Goal: Transaction & Acquisition: Book appointment/travel/reservation

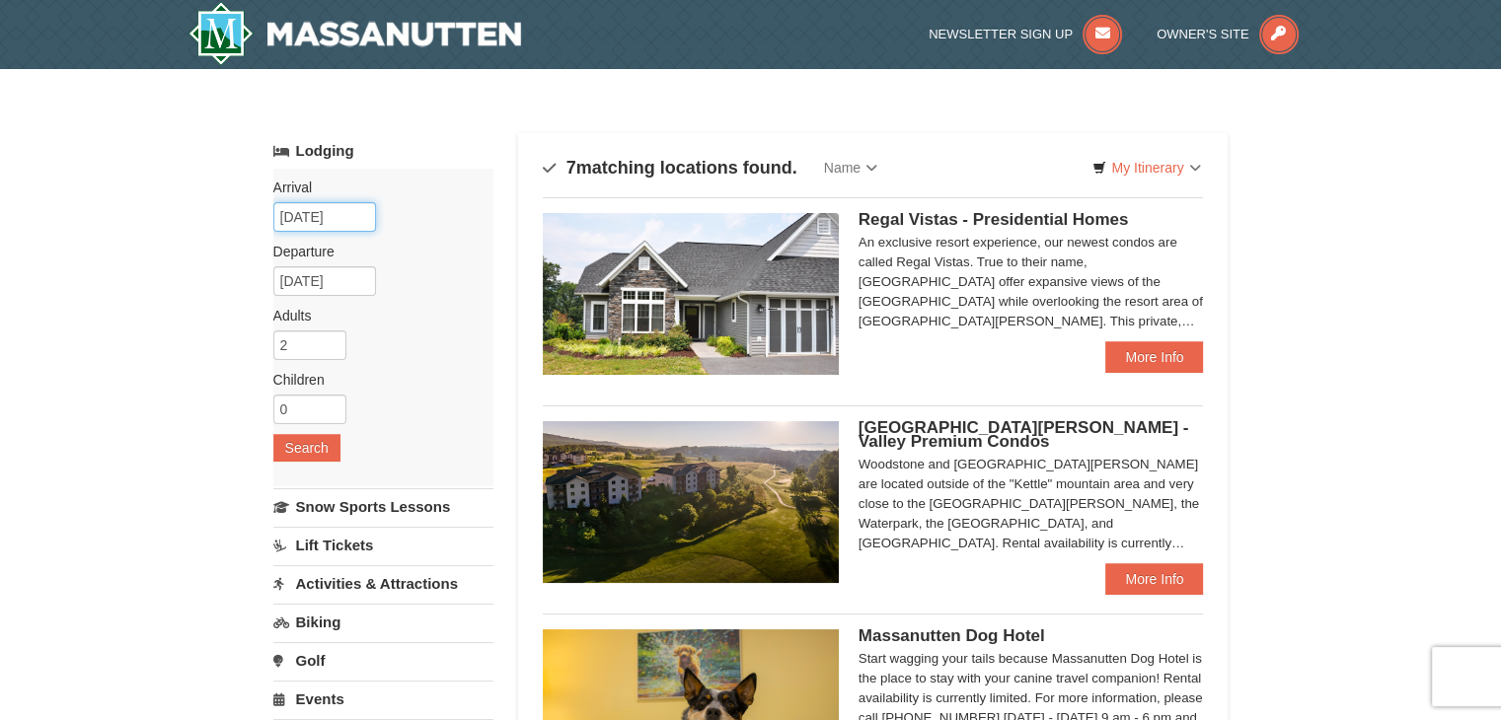
click at [344, 225] on input "[DATE]" at bounding box center [324, 217] width 103 height 30
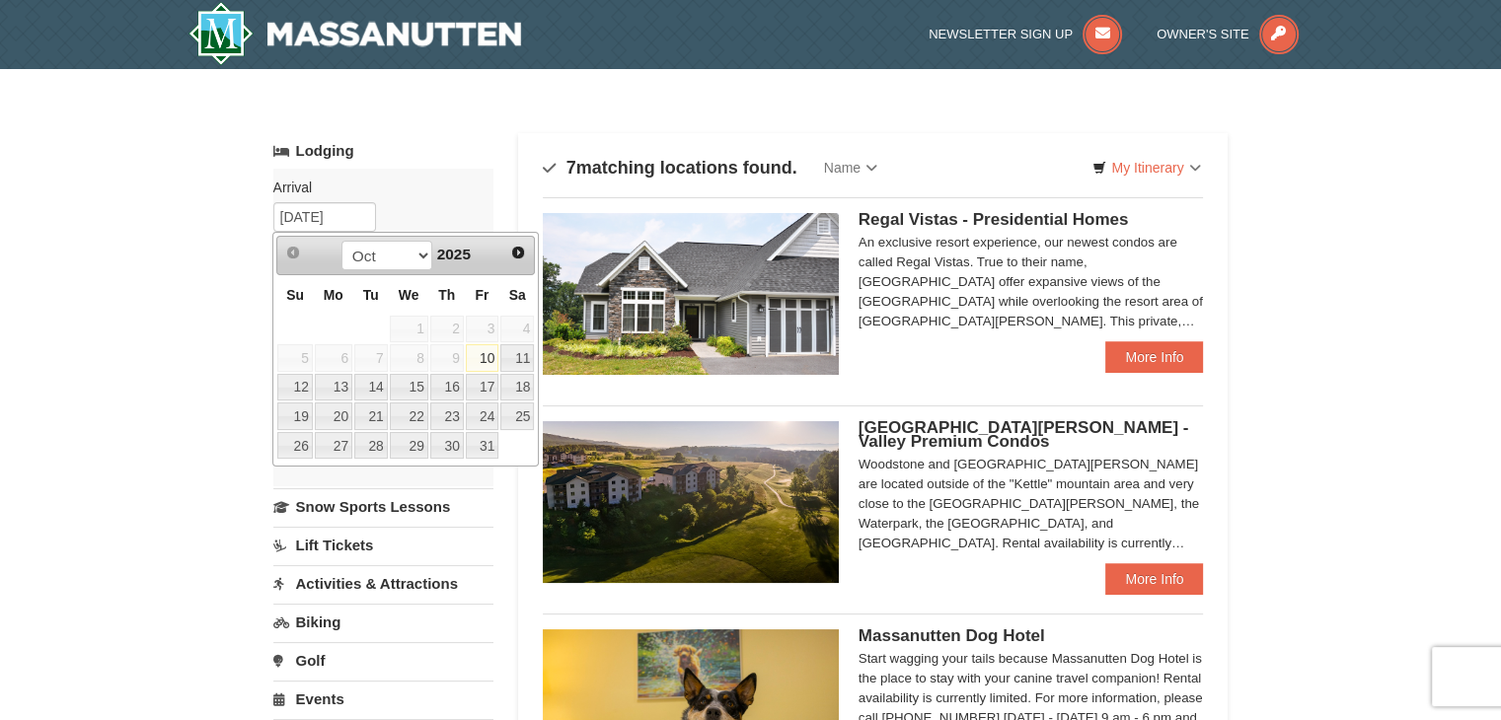
click at [517, 253] on span "Next" at bounding box center [518, 253] width 16 height 16
click at [410, 264] on select "Oct Nov Dec" at bounding box center [387, 256] width 92 height 30
click at [481, 264] on div "Oct Nov [DATE]" at bounding box center [406, 256] width 187 height 32
click at [523, 258] on span "Next" at bounding box center [518, 253] width 16 height 16
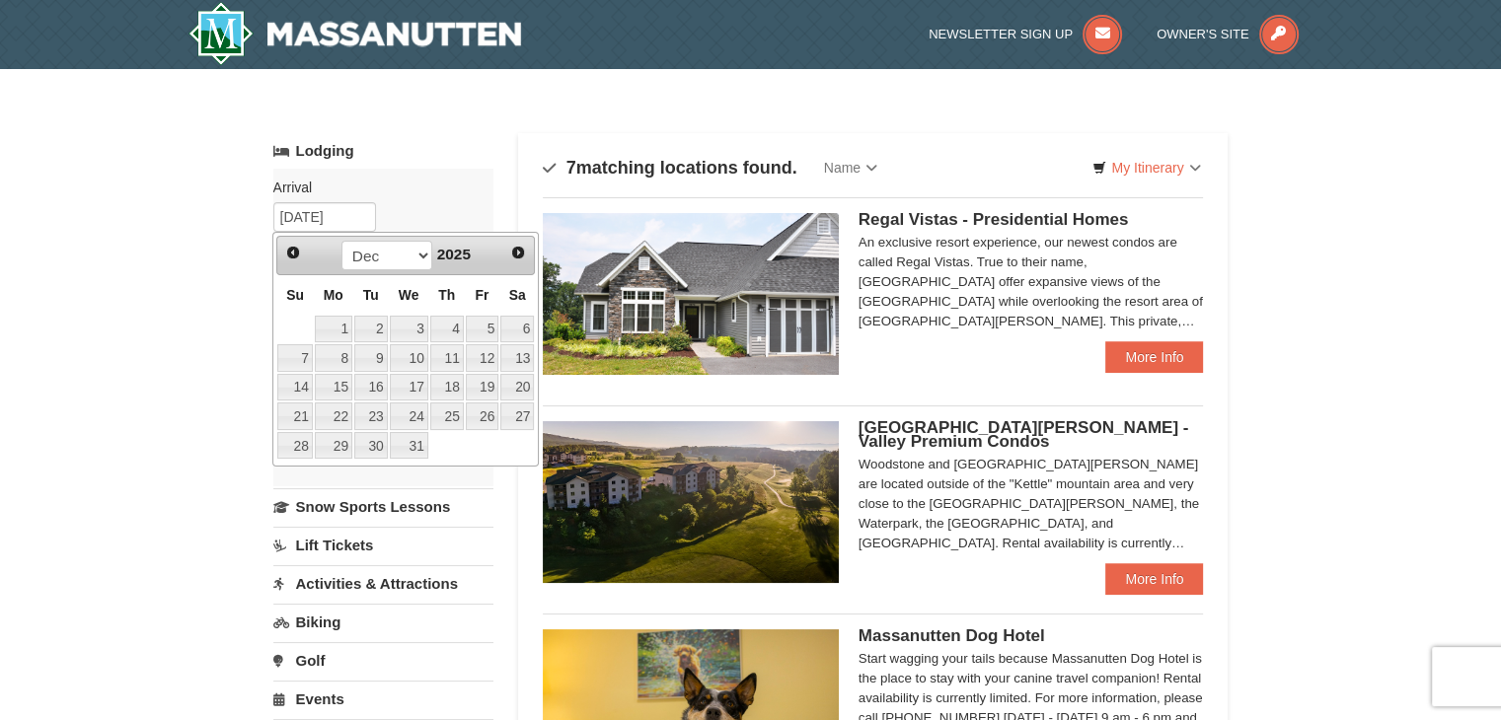
click at [523, 258] on span "Next" at bounding box center [518, 253] width 16 height 16
click at [518, 258] on span "Next" at bounding box center [518, 253] width 16 height 16
click at [292, 254] on span "Prev" at bounding box center [293, 253] width 16 height 16
click at [483, 446] on link "30" at bounding box center [483, 446] width 34 height 28
type input "[DATE]"
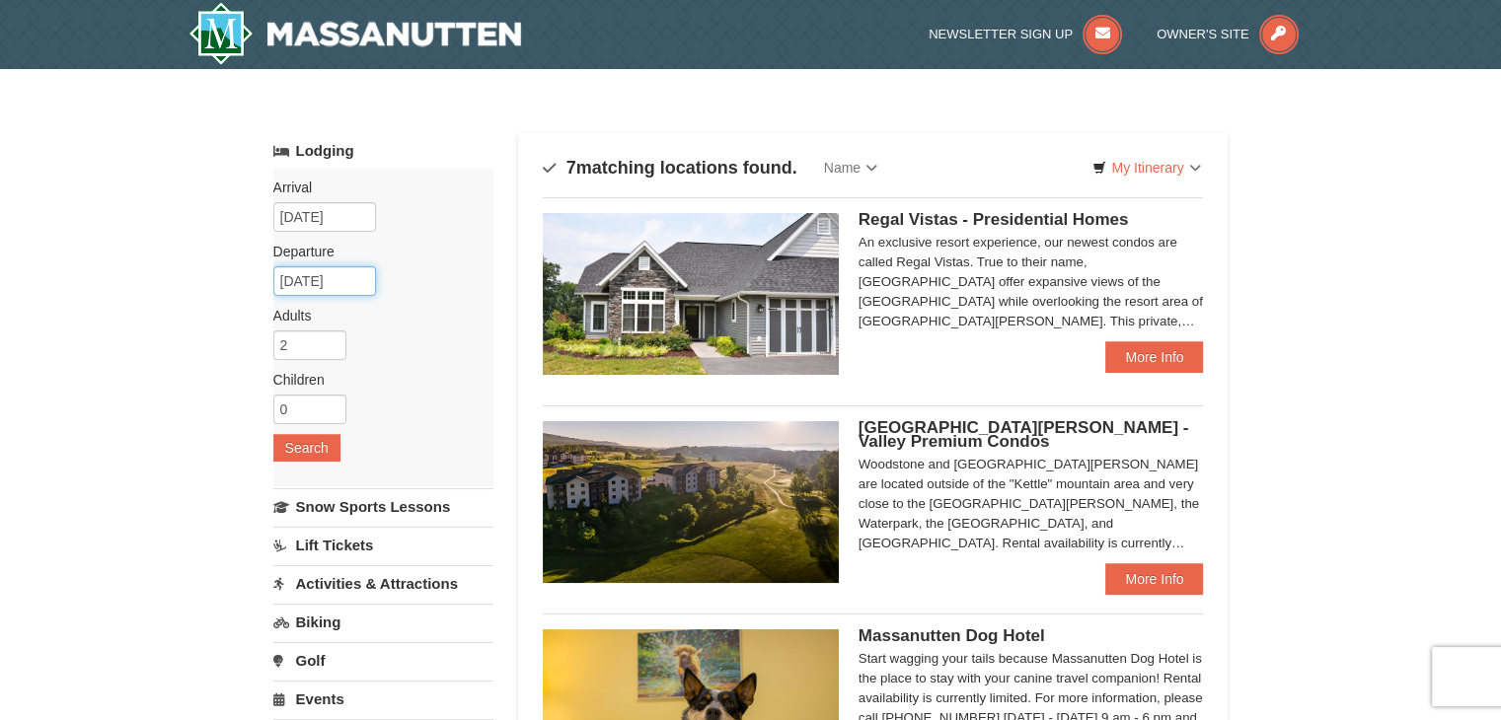
click at [355, 282] on input "01/31/2026" at bounding box center [324, 281] width 103 height 30
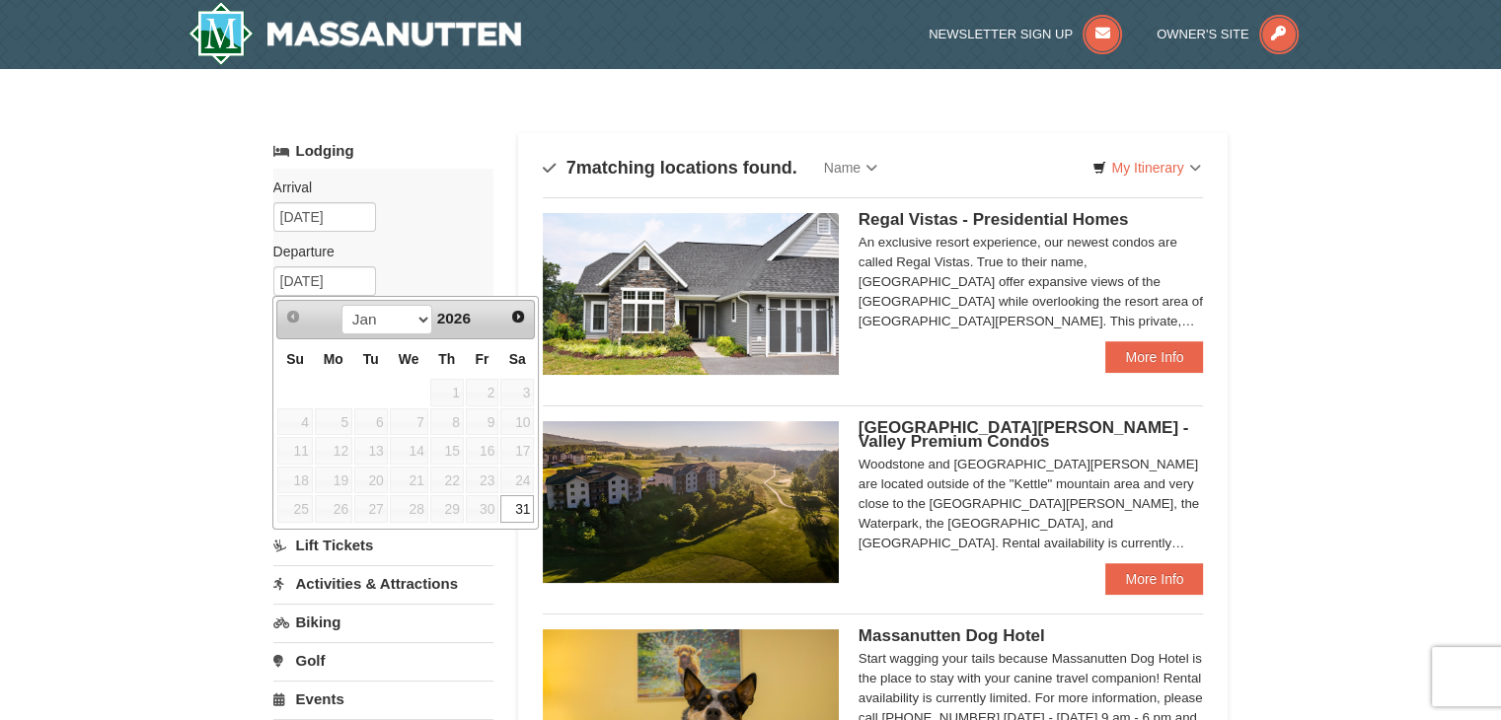
click at [517, 316] on span "Next" at bounding box center [518, 317] width 16 height 16
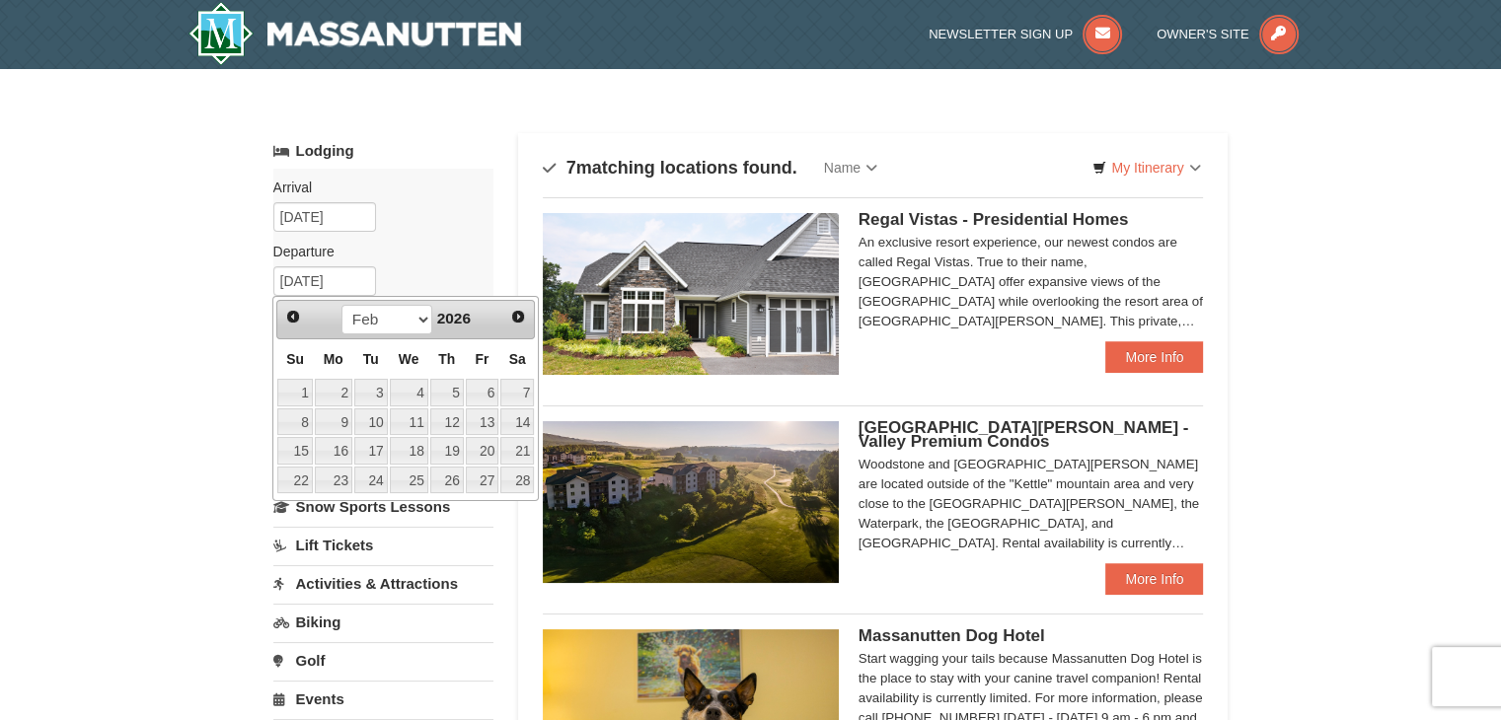
click at [306, 398] on link "1" at bounding box center [294, 393] width 35 height 28
type input "02/01/2026"
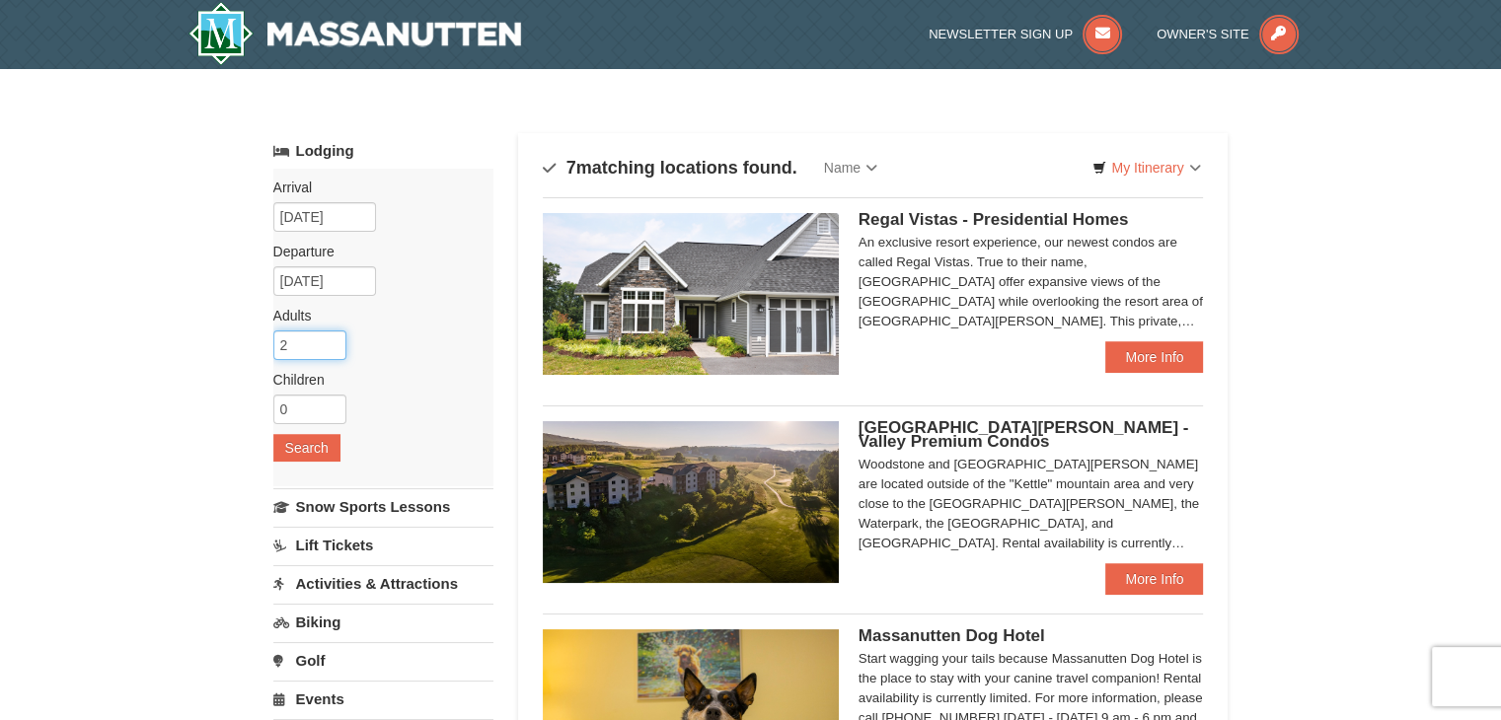
click at [316, 343] on input "2" at bounding box center [309, 346] width 73 height 30
type input "8"
click at [319, 411] on input "0" at bounding box center [309, 410] width 73 height 30
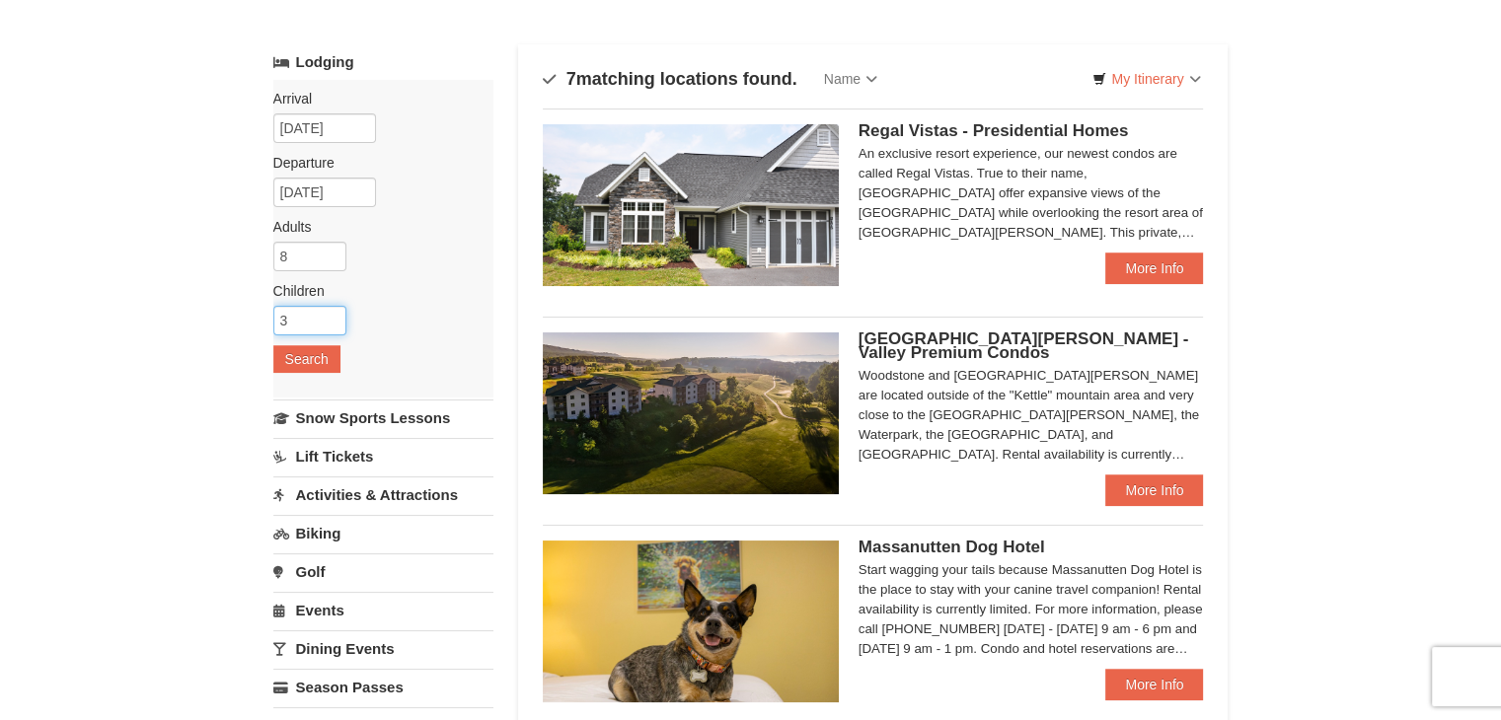
scroll to position [94, 0]
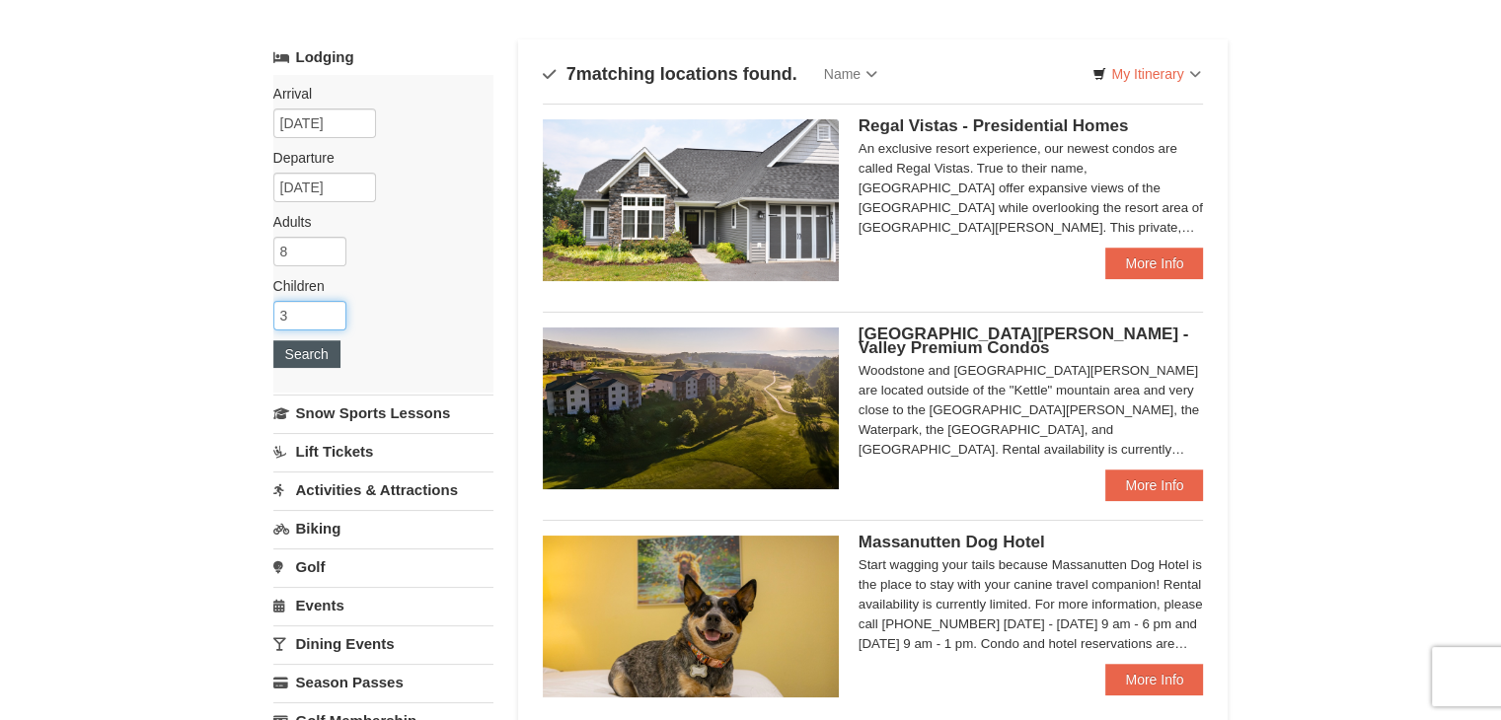
type input "3"
click at [313, 351] on button "Search" at bounding box center [306, 354] width 67 height 28
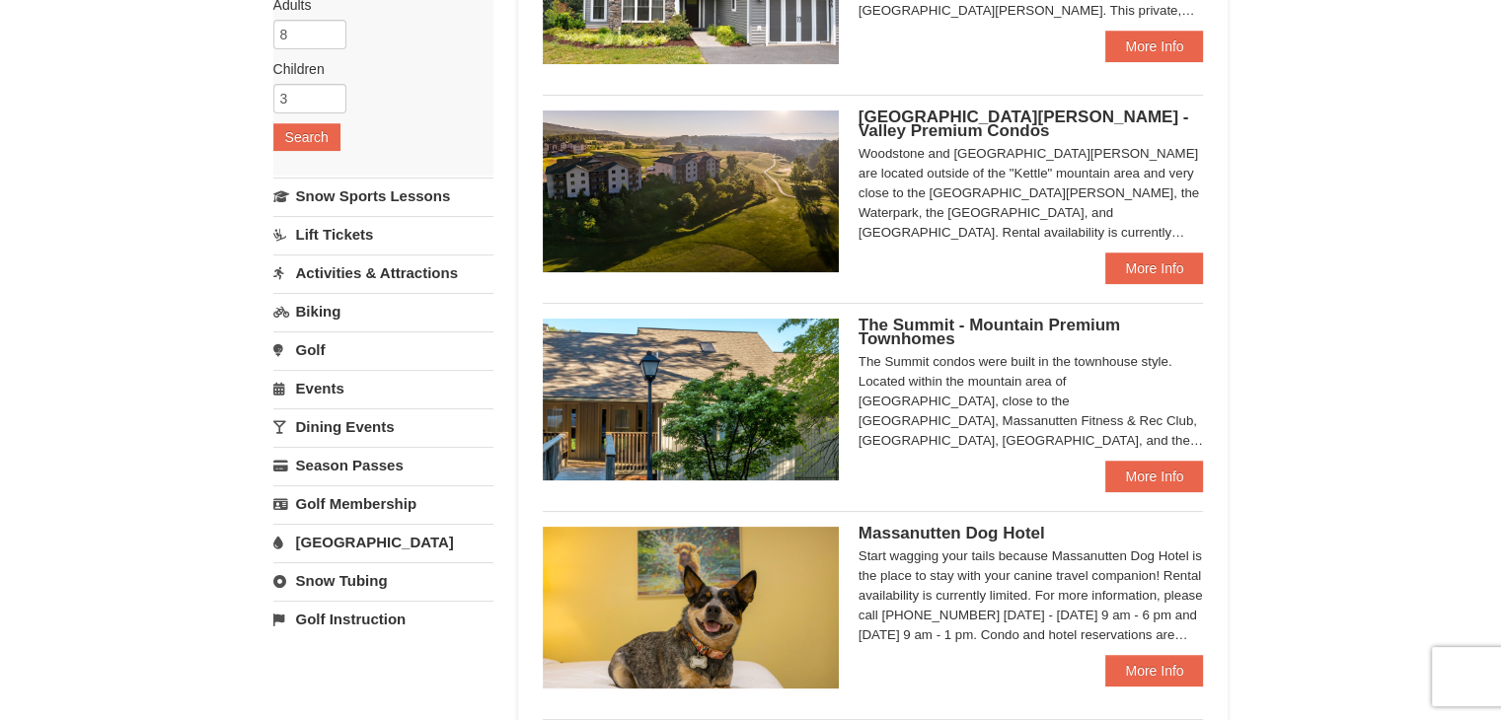
scroll to position [312, 0]
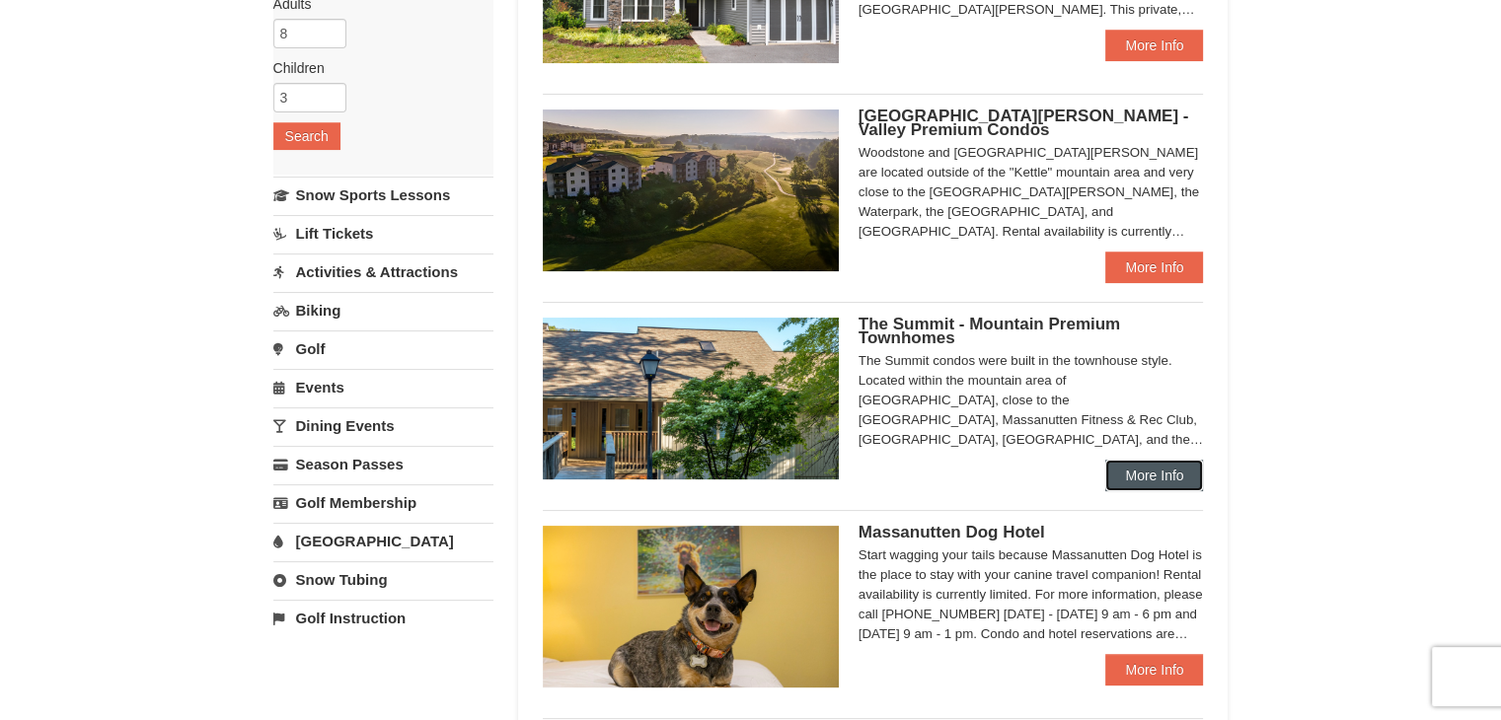
click at [1175, 489] on link "More Info" at bounding box center [1154, 476] width 98 height 32
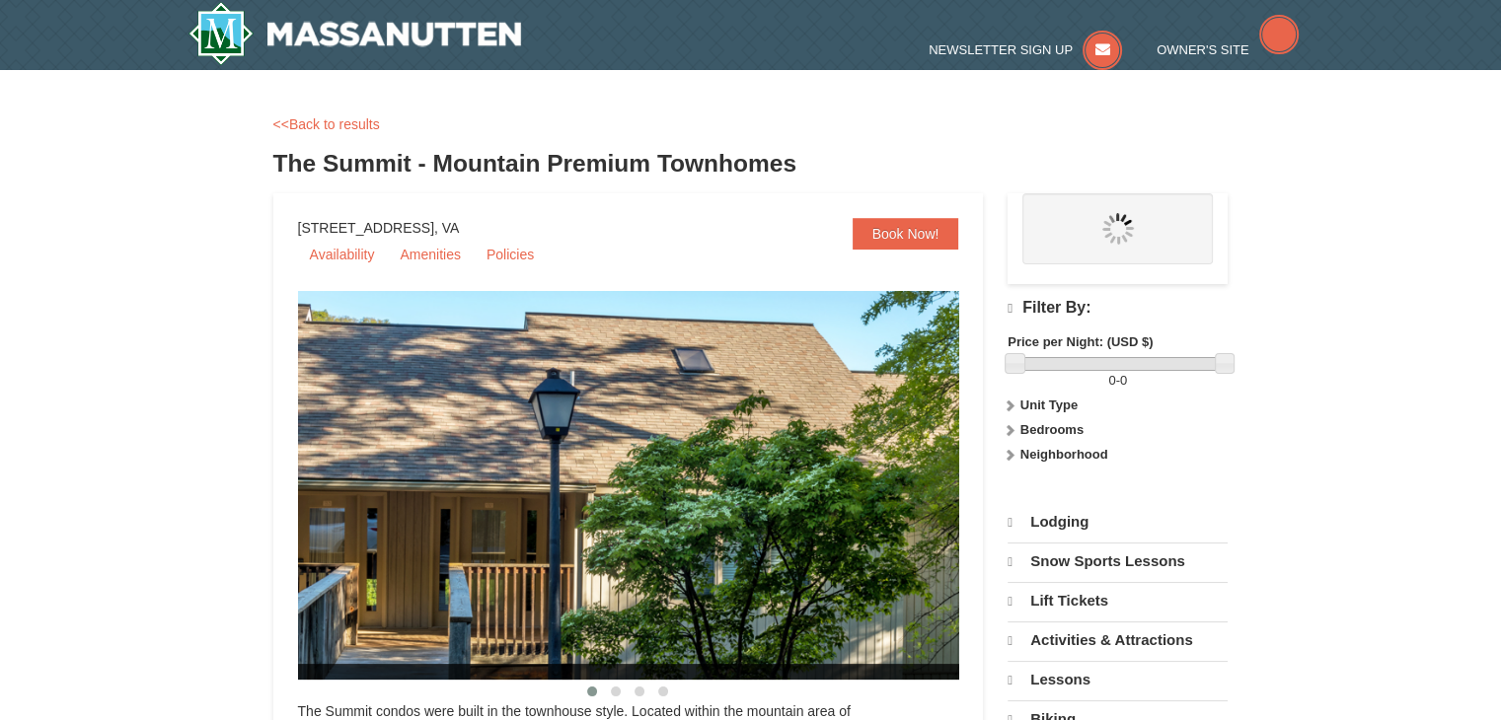
select select "10"
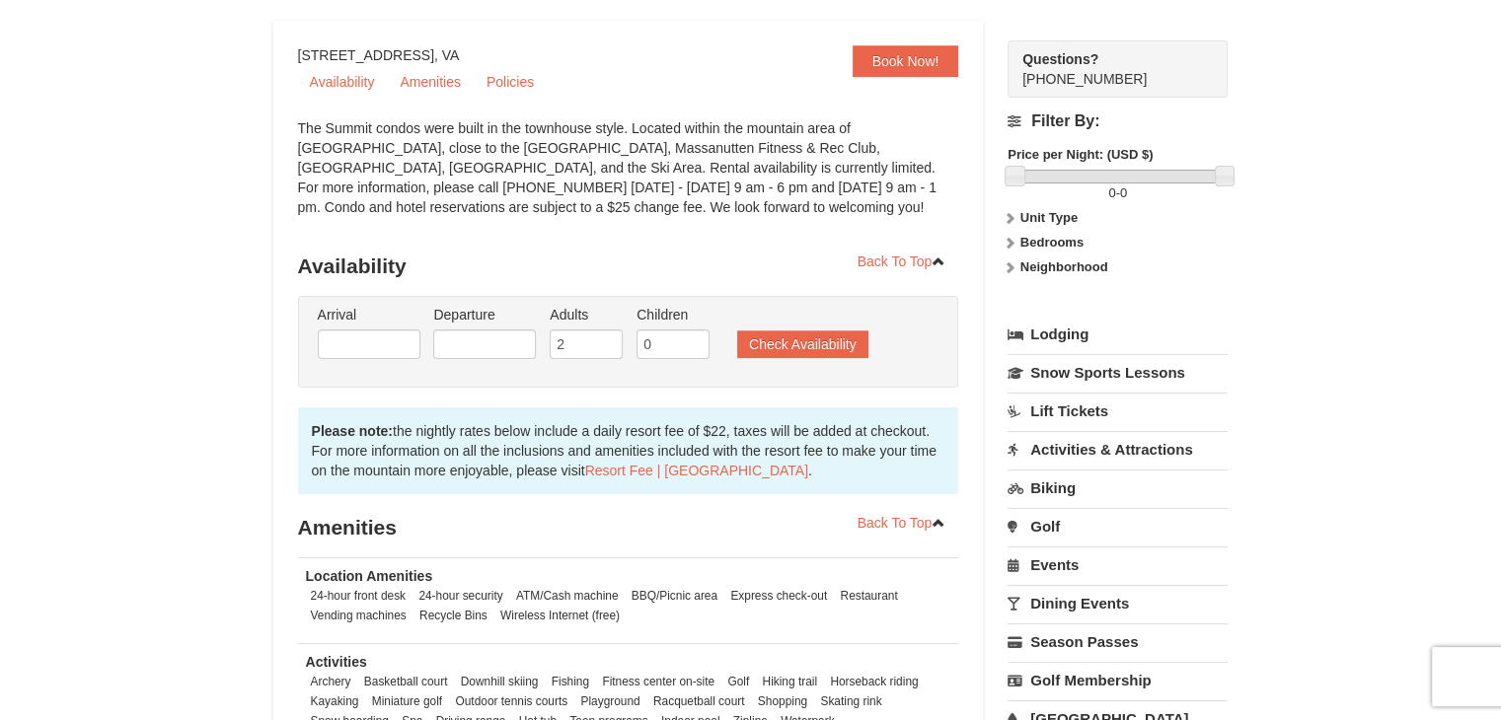
scroll to position [166, 0]
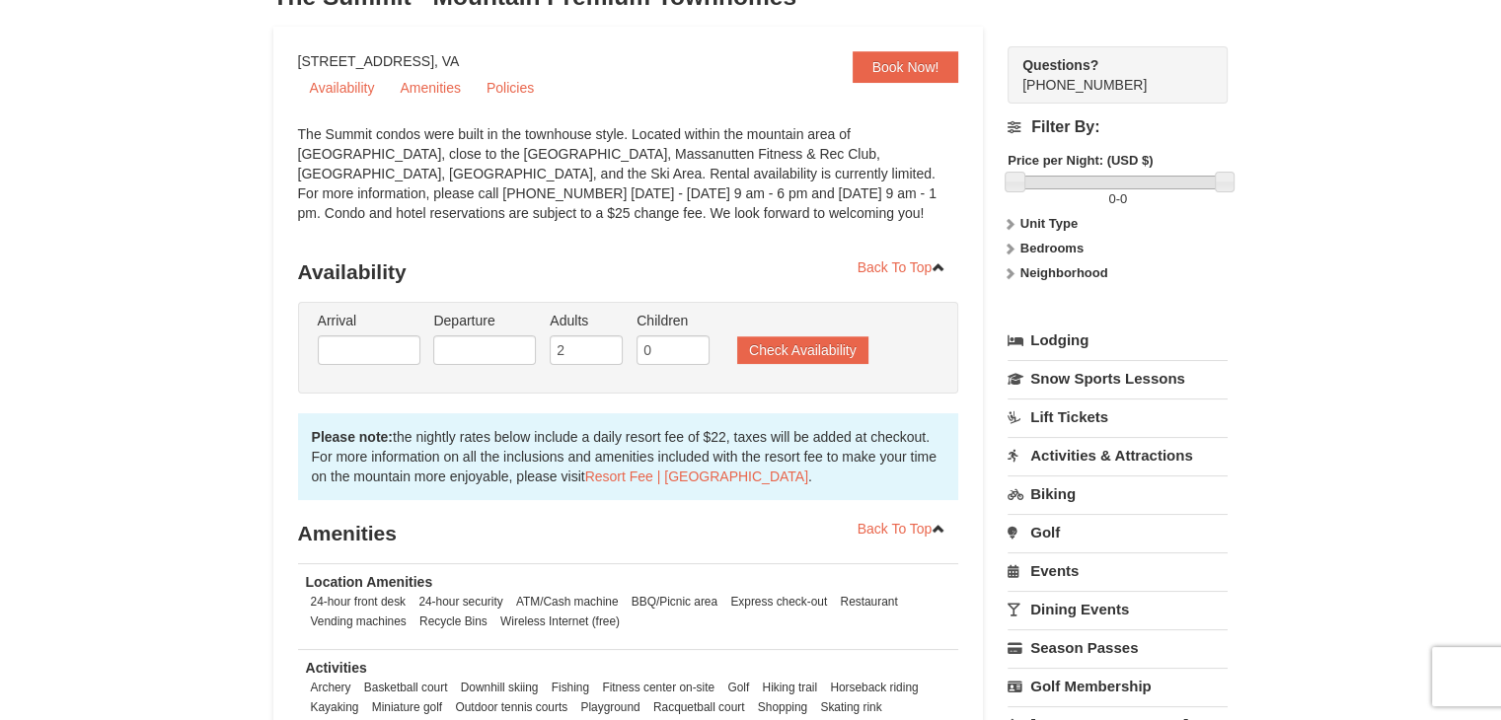
click at [1024, 156] on strong "Price per Night: (USD $)" at bounding box center [1080, 160] width 145 height 15
click at [1054, 221] on strong "Unit Type" at bounding box center [1048, 223] width 57 height 15
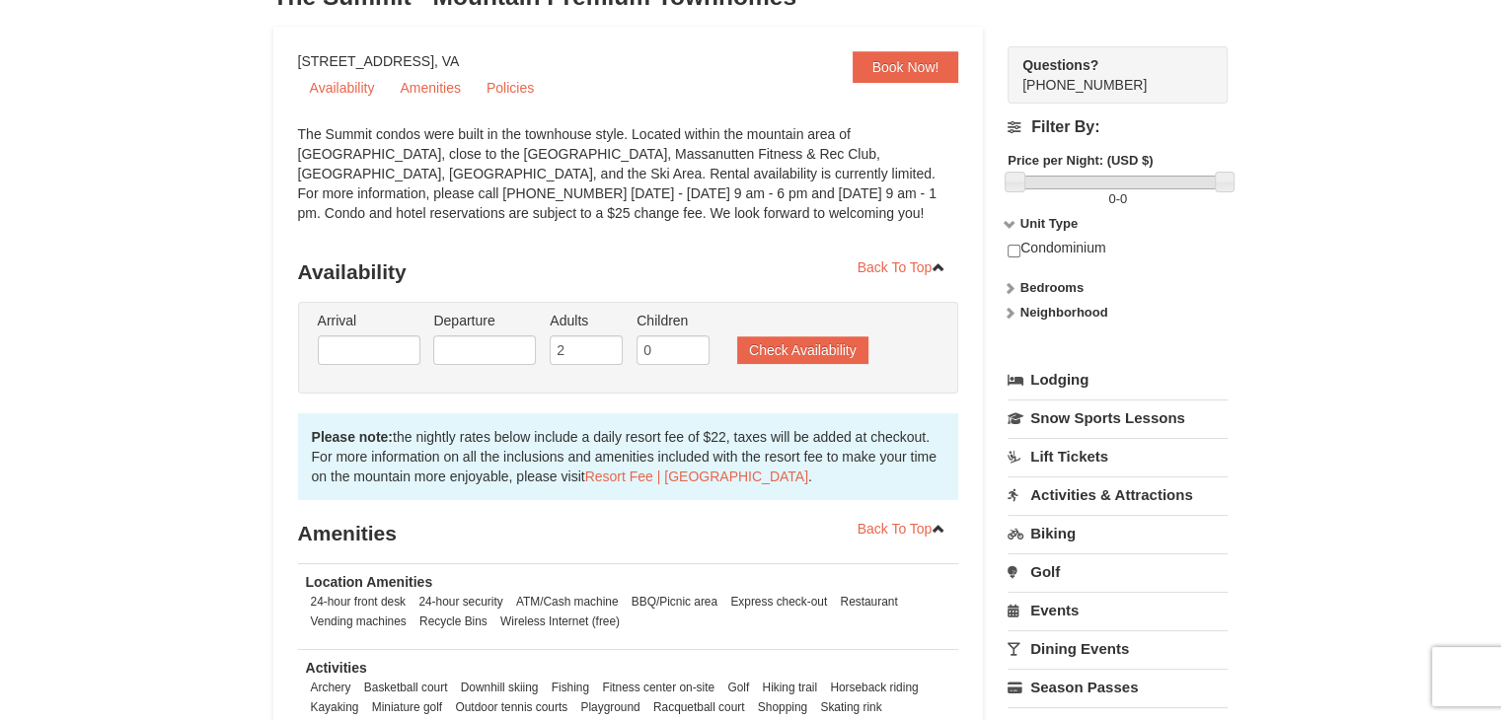
click at [1062, 288] on strong "Bedrooms" at bounding box center [1051, 287] width 63 height 15
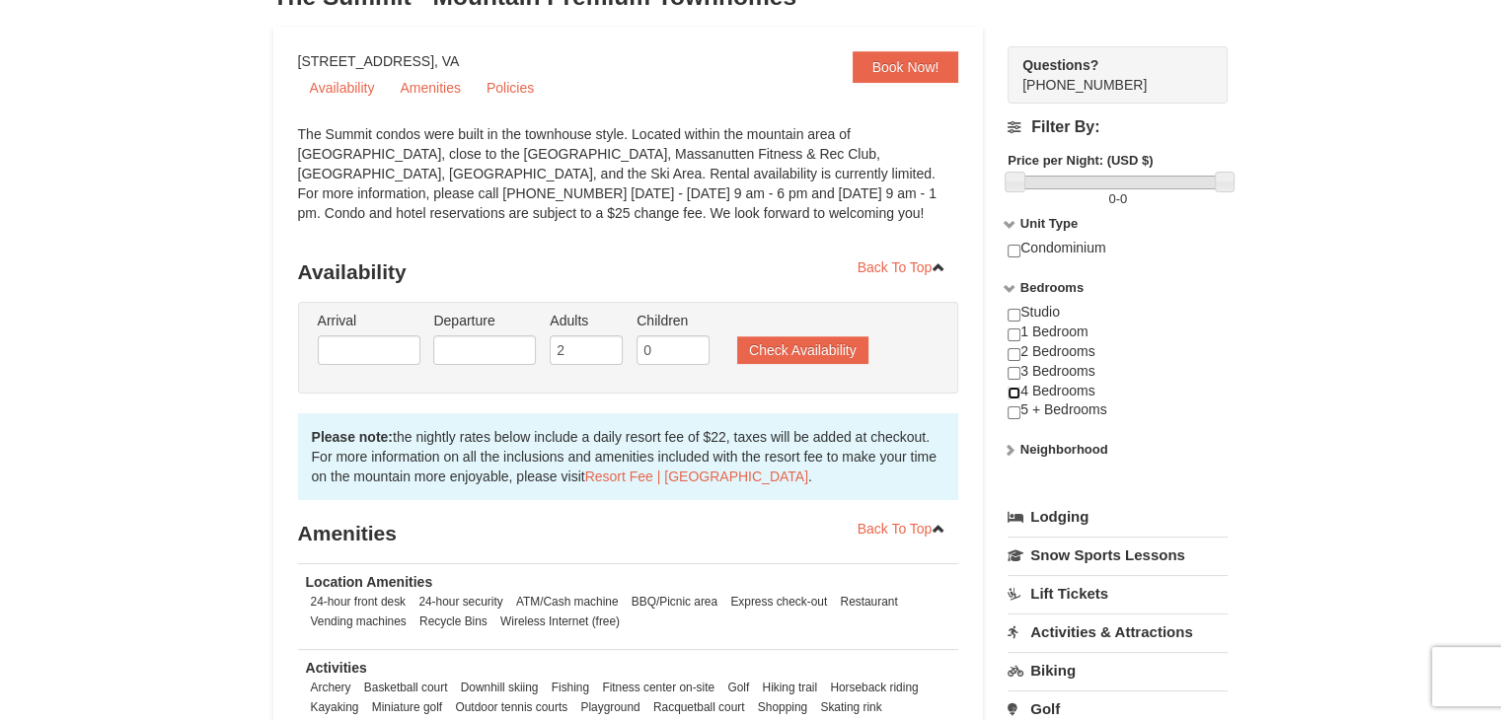
click at [1018, 395] on input "checkbox" at bounding box center [1014, 393] width 13 height 13
checkbox input "true"
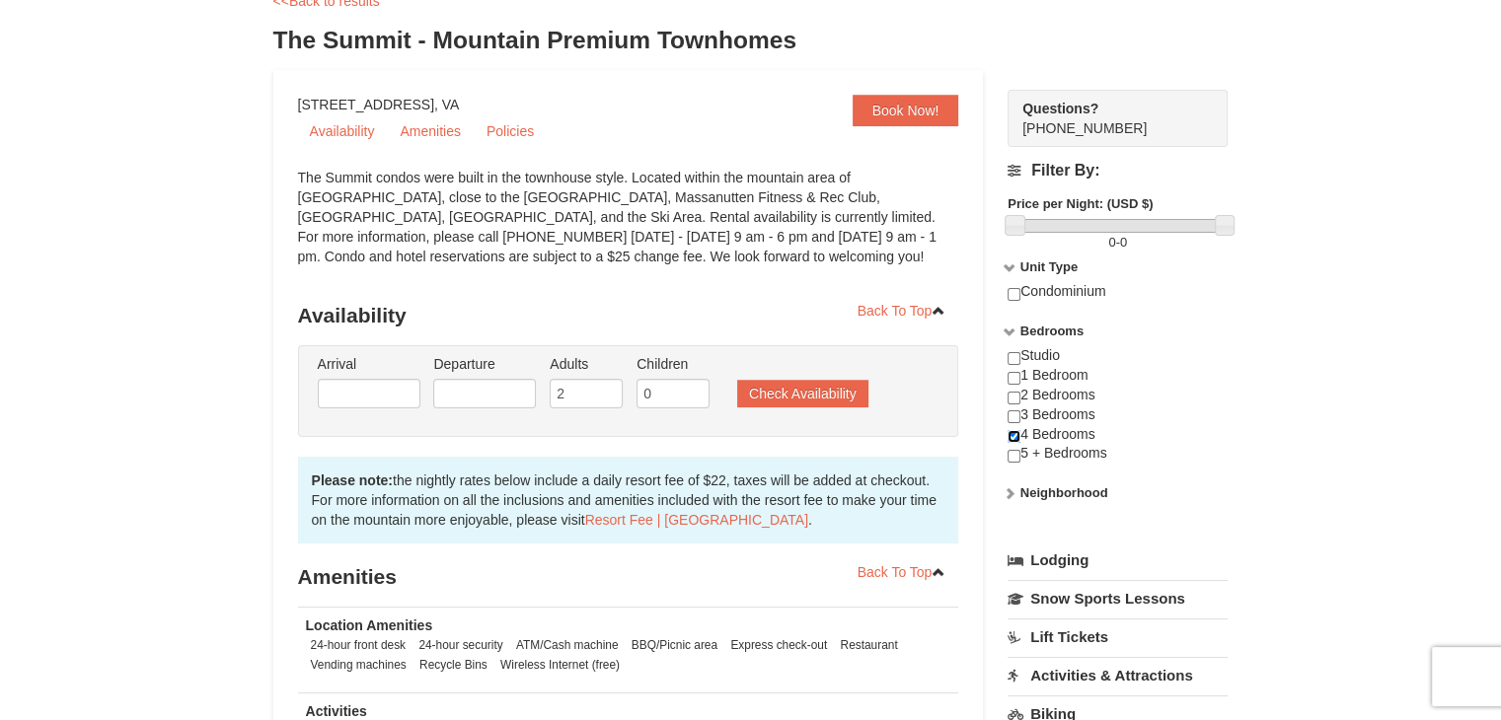
scroll to position [114, 0]
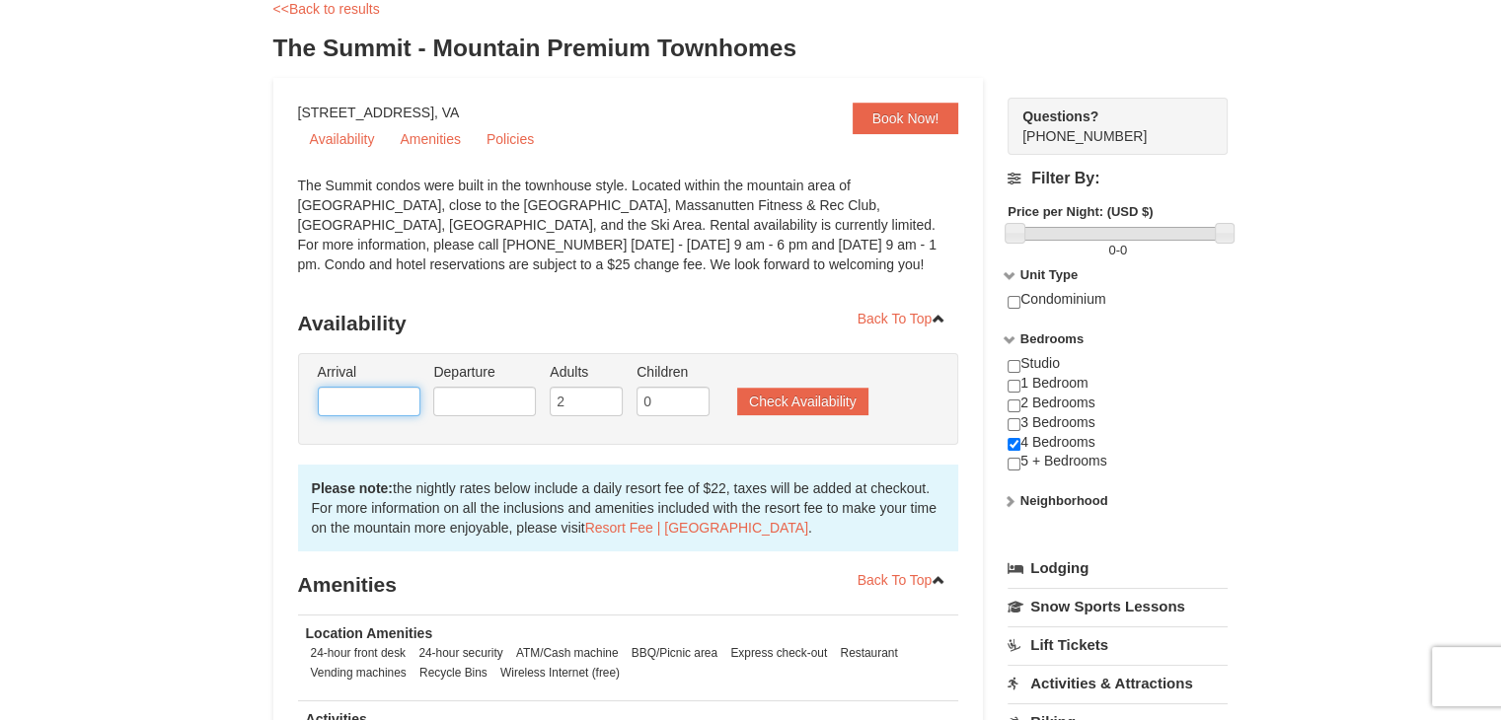
click at [375, 406] on input "text" at bounding box center [369, 402] width 103 height 30
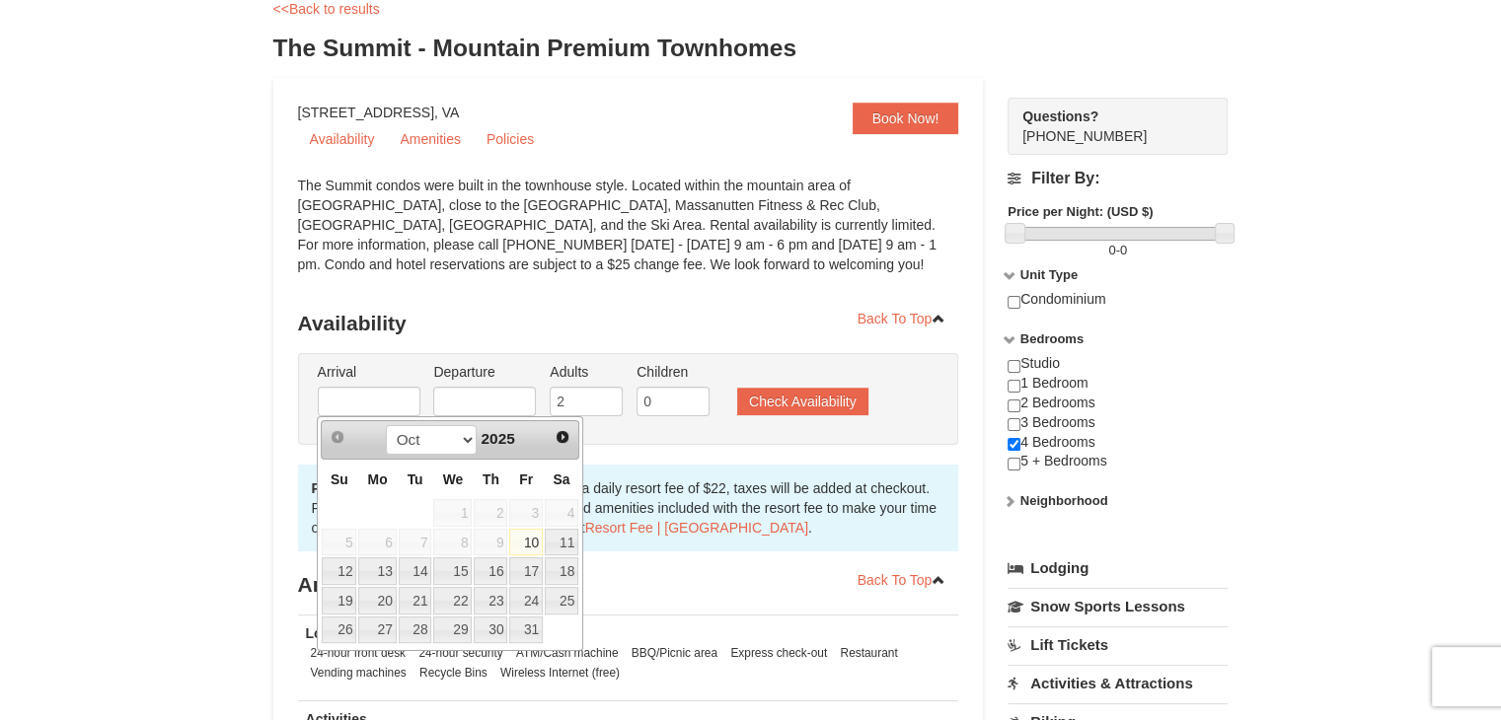
click at [560, 441] on span "Next" at bounding box center [563, 437] width 16 height 16
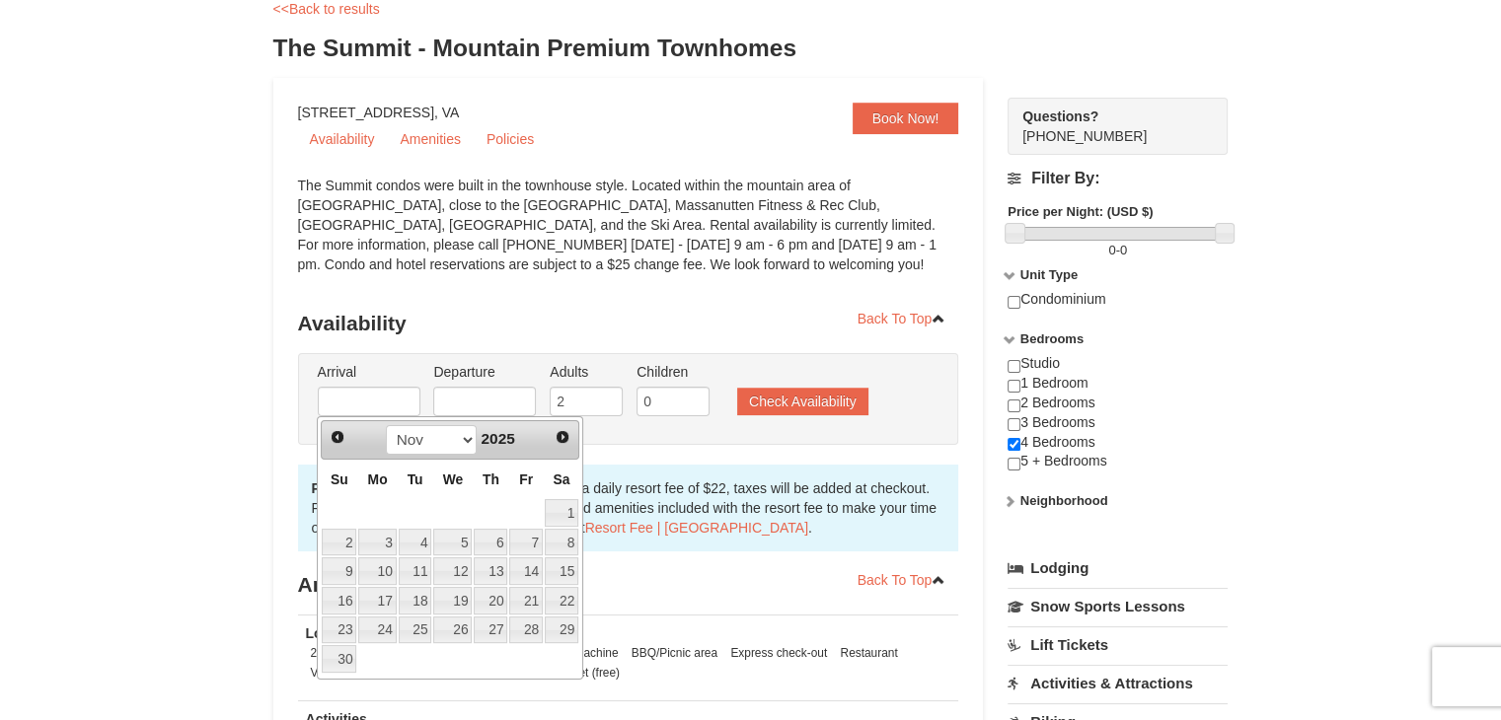
click at [562, 438] on span "Next" at bounding box center [563, 437] width 16 height 16
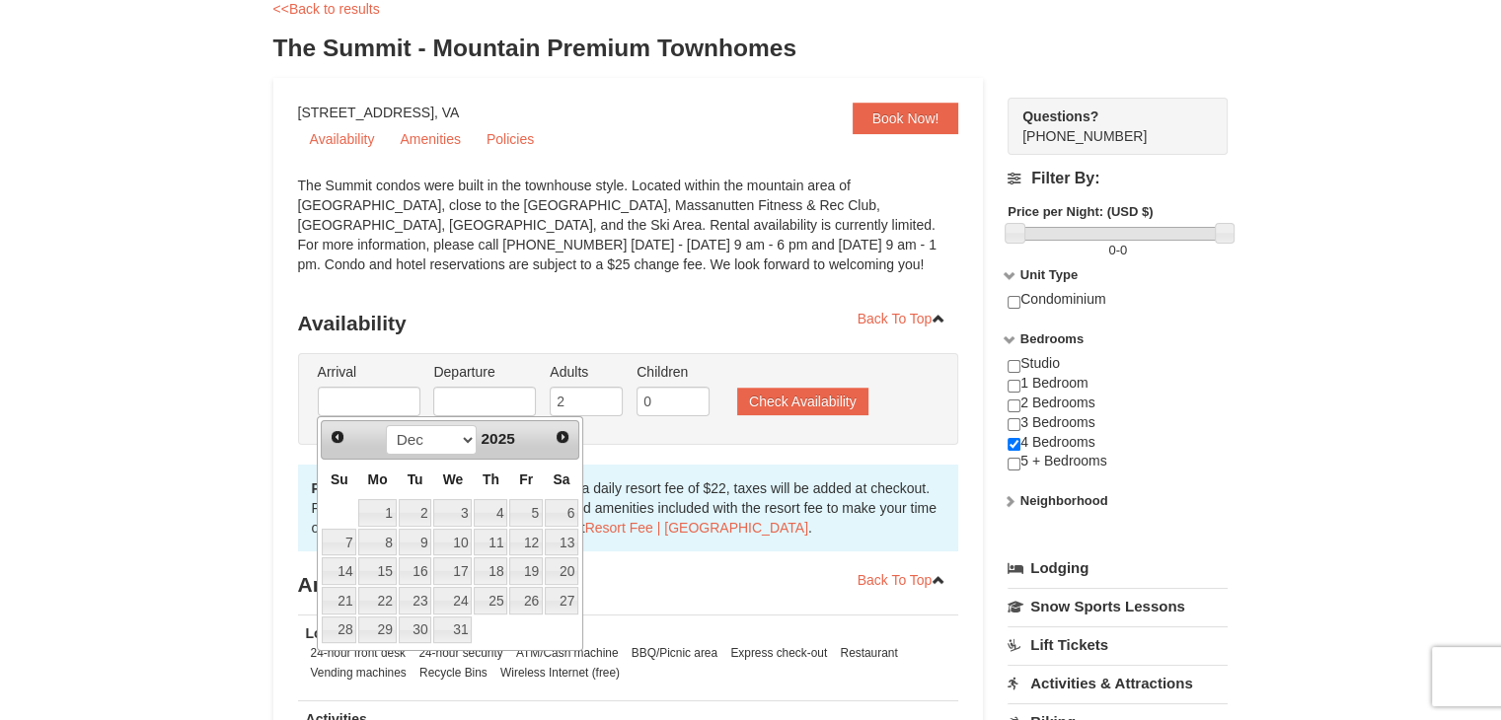
click at [562, 438] on span "Next" at bounding box center [563, 437] width 16 height 16
click at [532, 634] on link "30" at bounding box center [526, 631] width 34 height 28
type input "[DATE]"
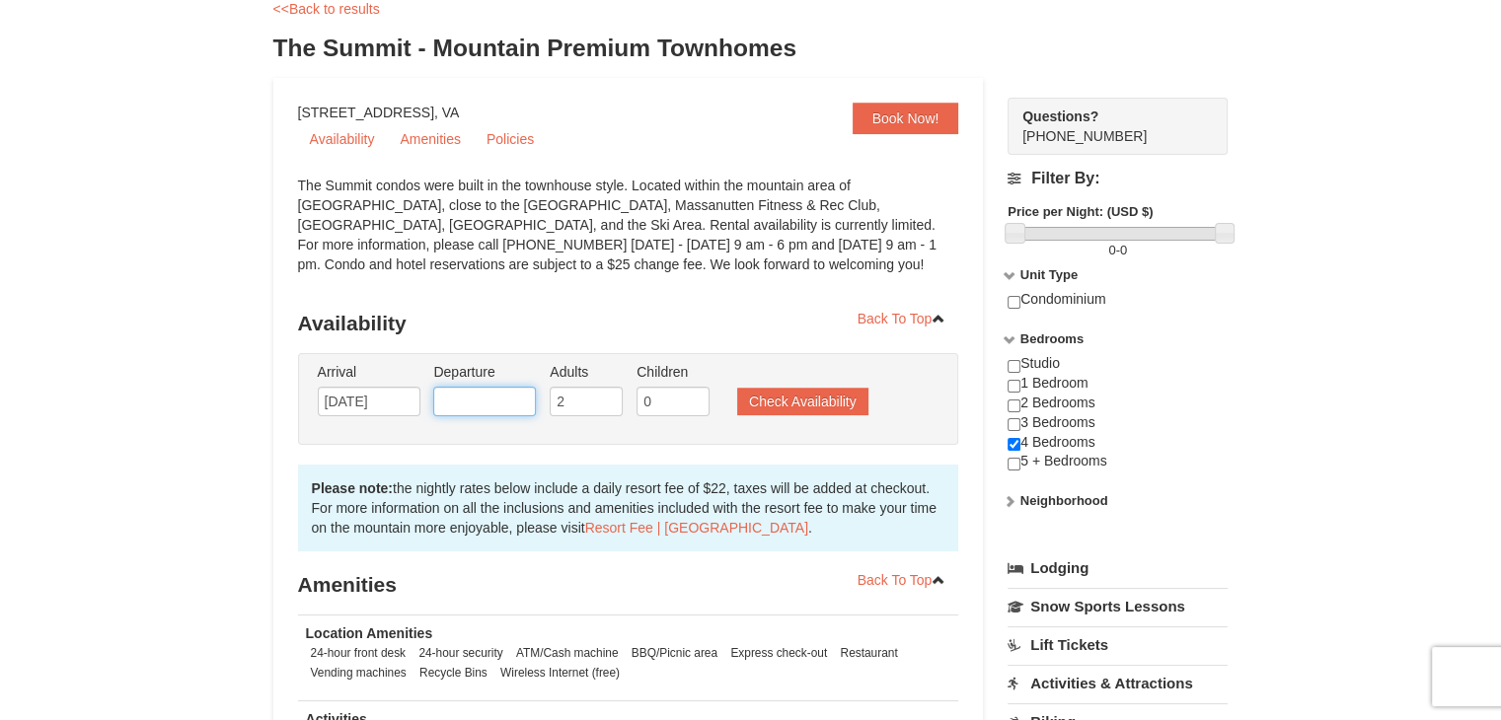
click at [505, 407] on input "text" at bounding box center [484, 402] width 103 height 30
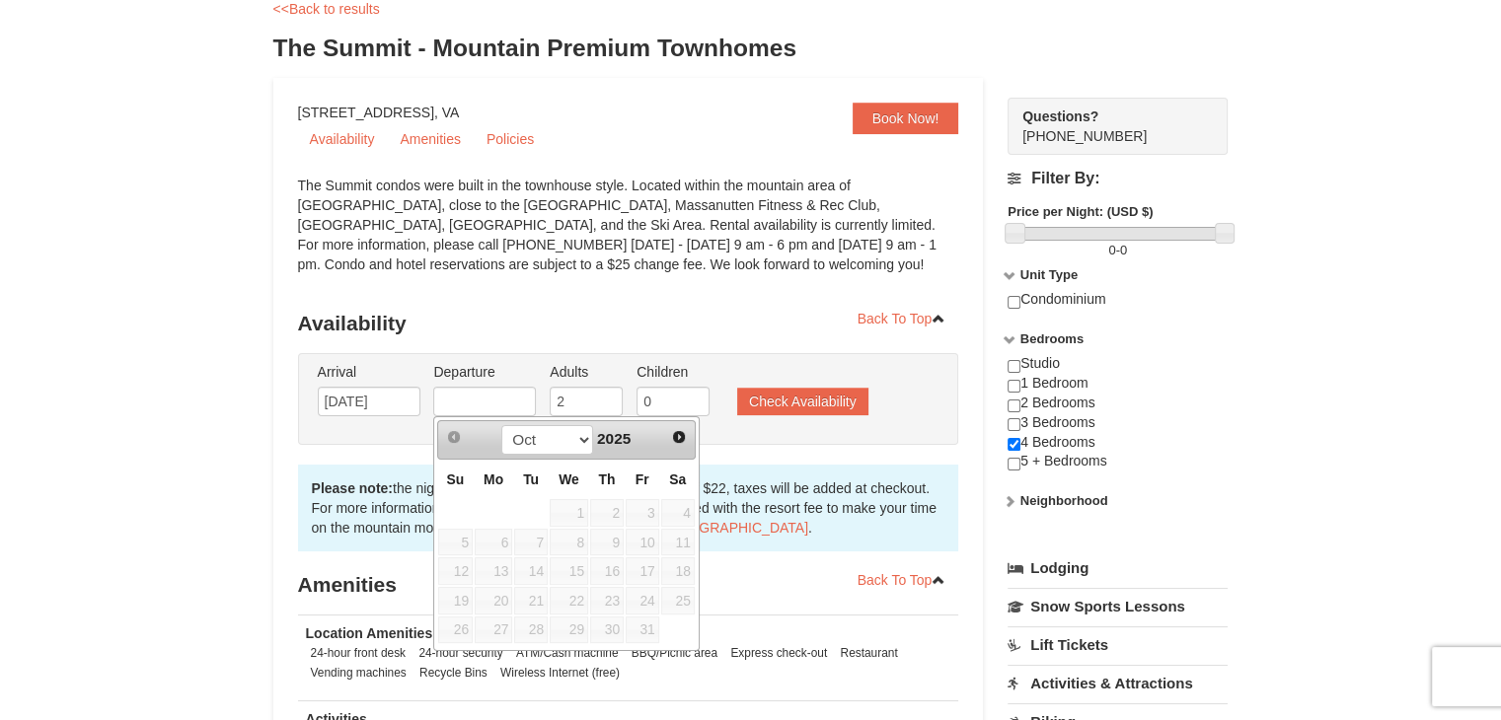
click at [679, 442] on span "Next" at bounding box center [679, 437] width 16 height 16
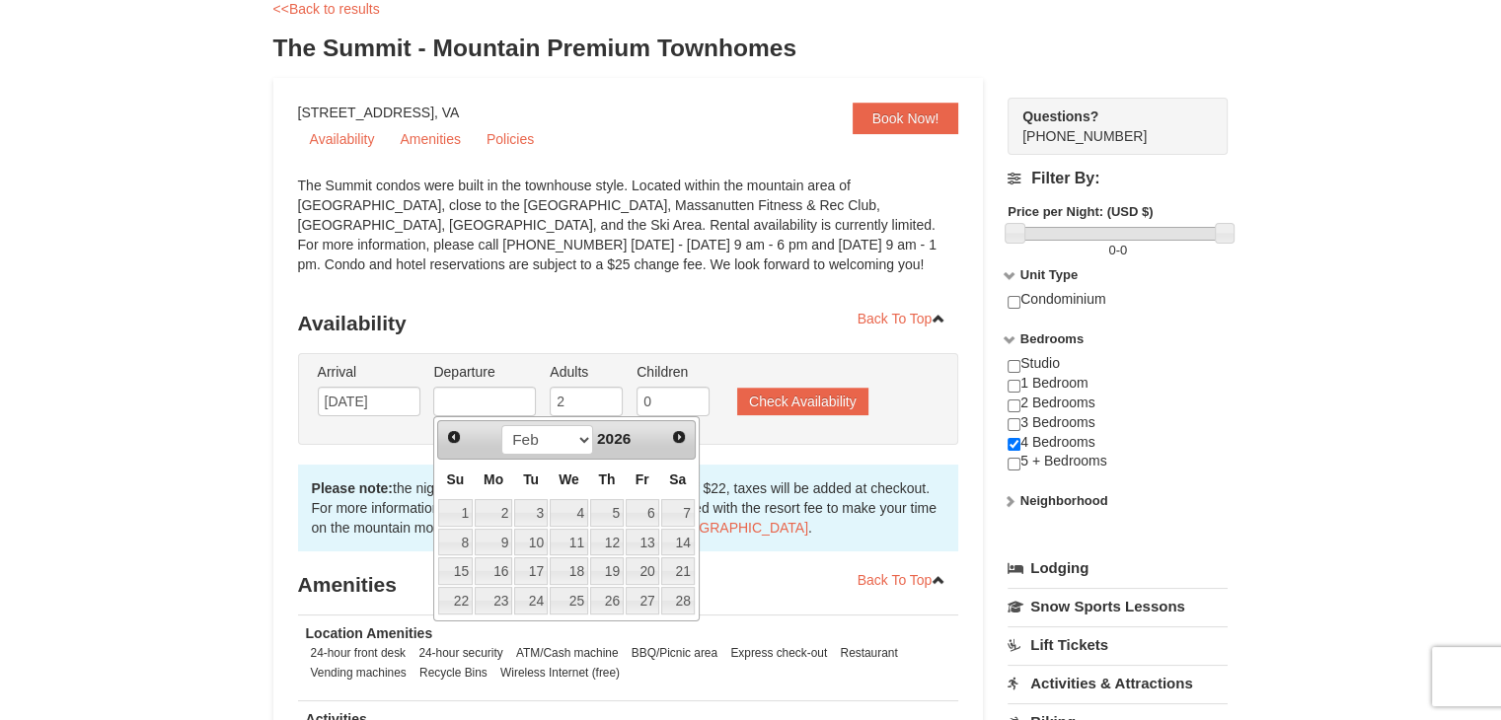
click at [464, 514] on link "1" at bounding box center [455, 513] width 35 height 28
type input "[DATE]"
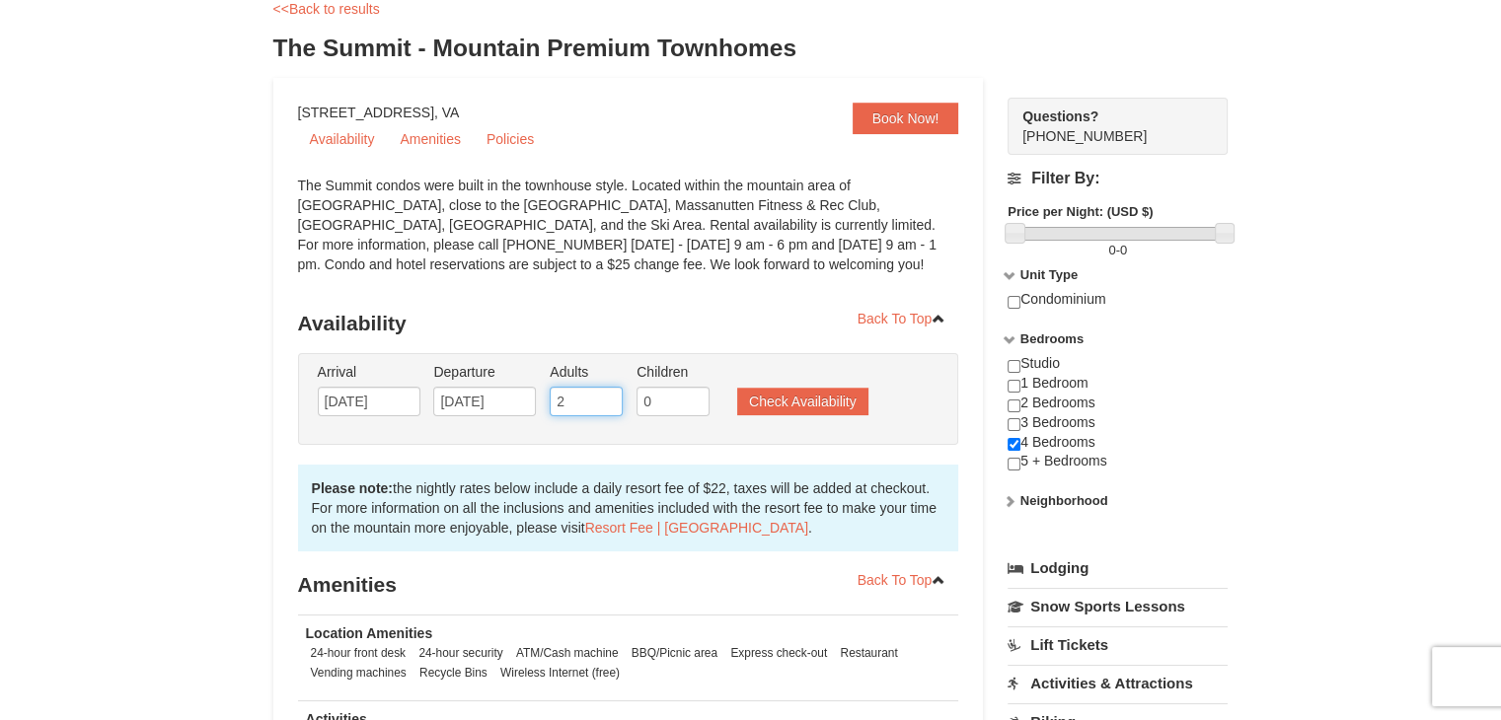
click at [586, 407] on input "2" at bounding box center [586, 402] width 73 height 30
type input "8"
click at [675, 409] on input "0" at bounding box center [673, 402] width 73 height 30
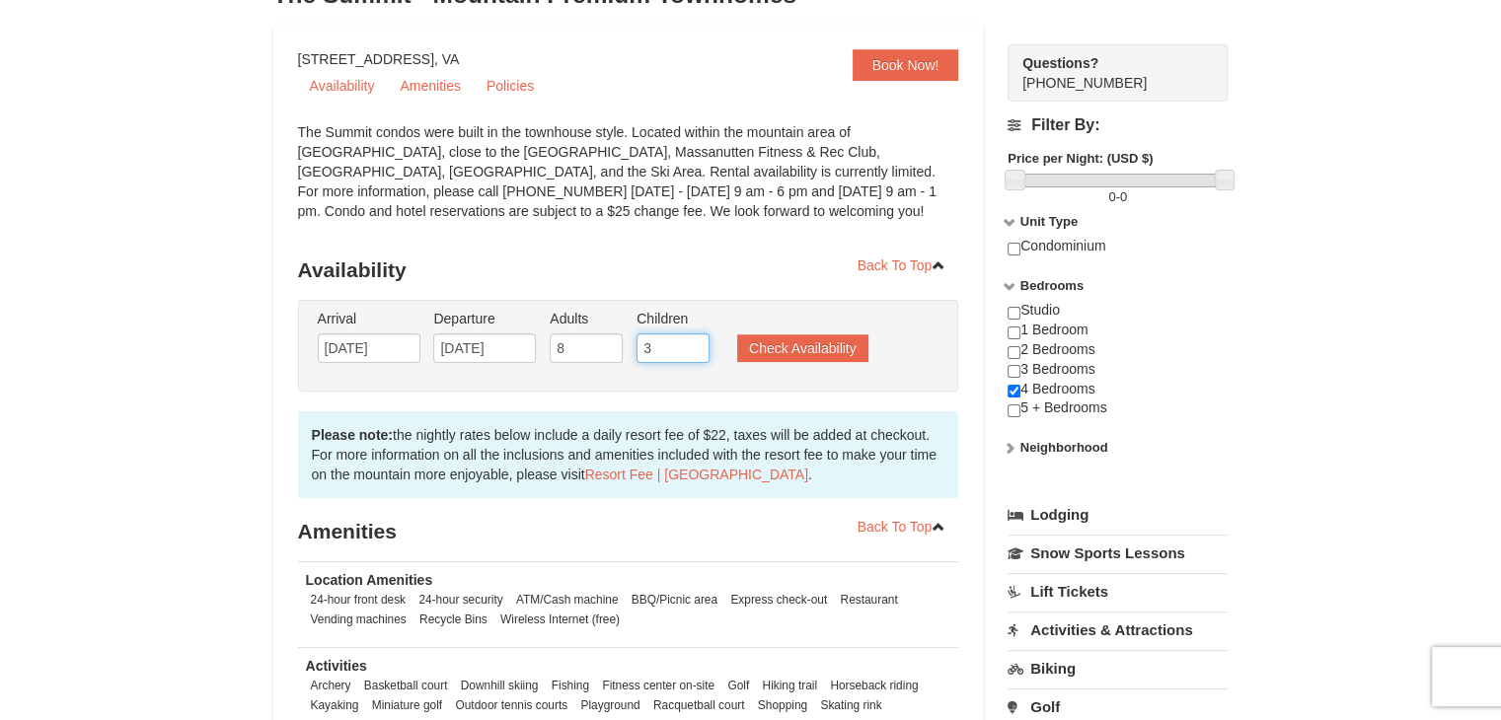
scroll to position [171, 0]
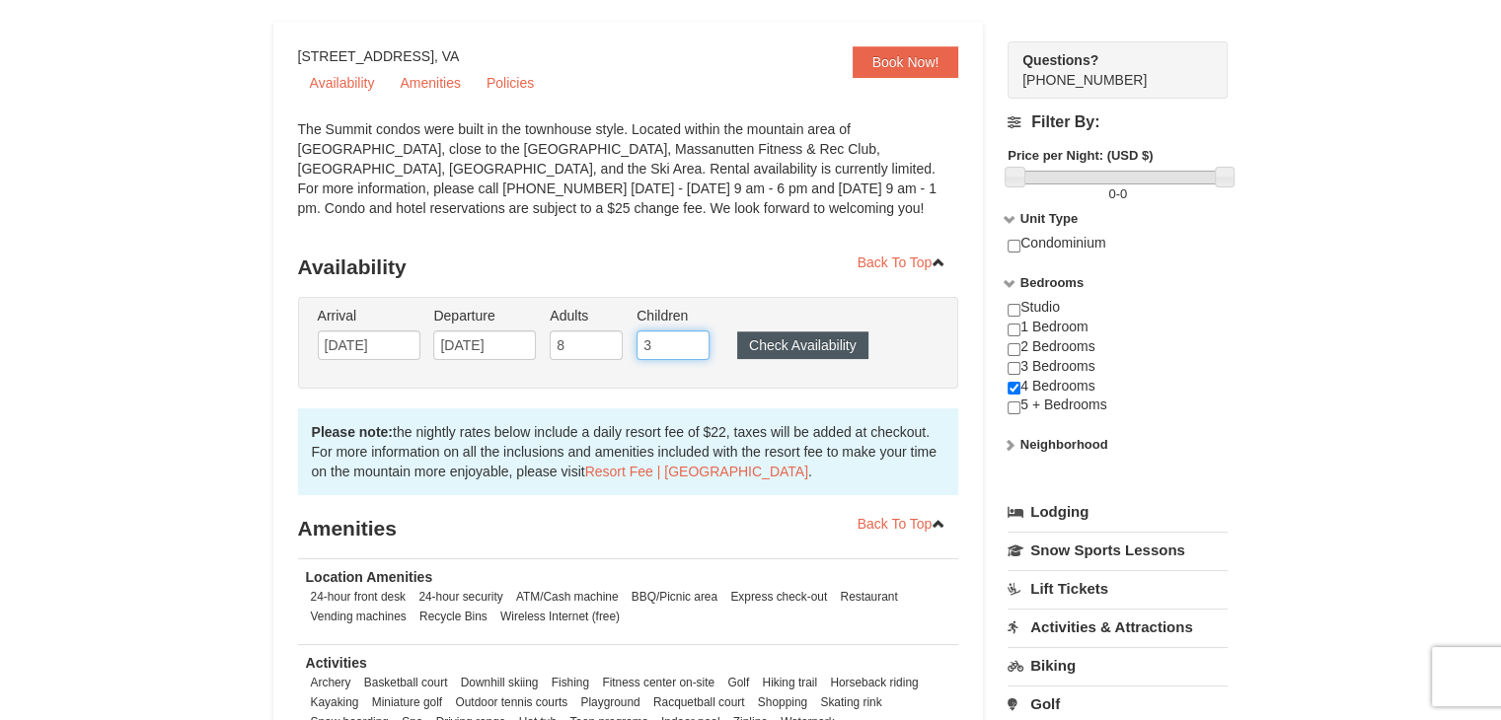
type input "3"
click at [825, 349] on button "Check Availability" at bounding box center [802, 346] width 131 height 28
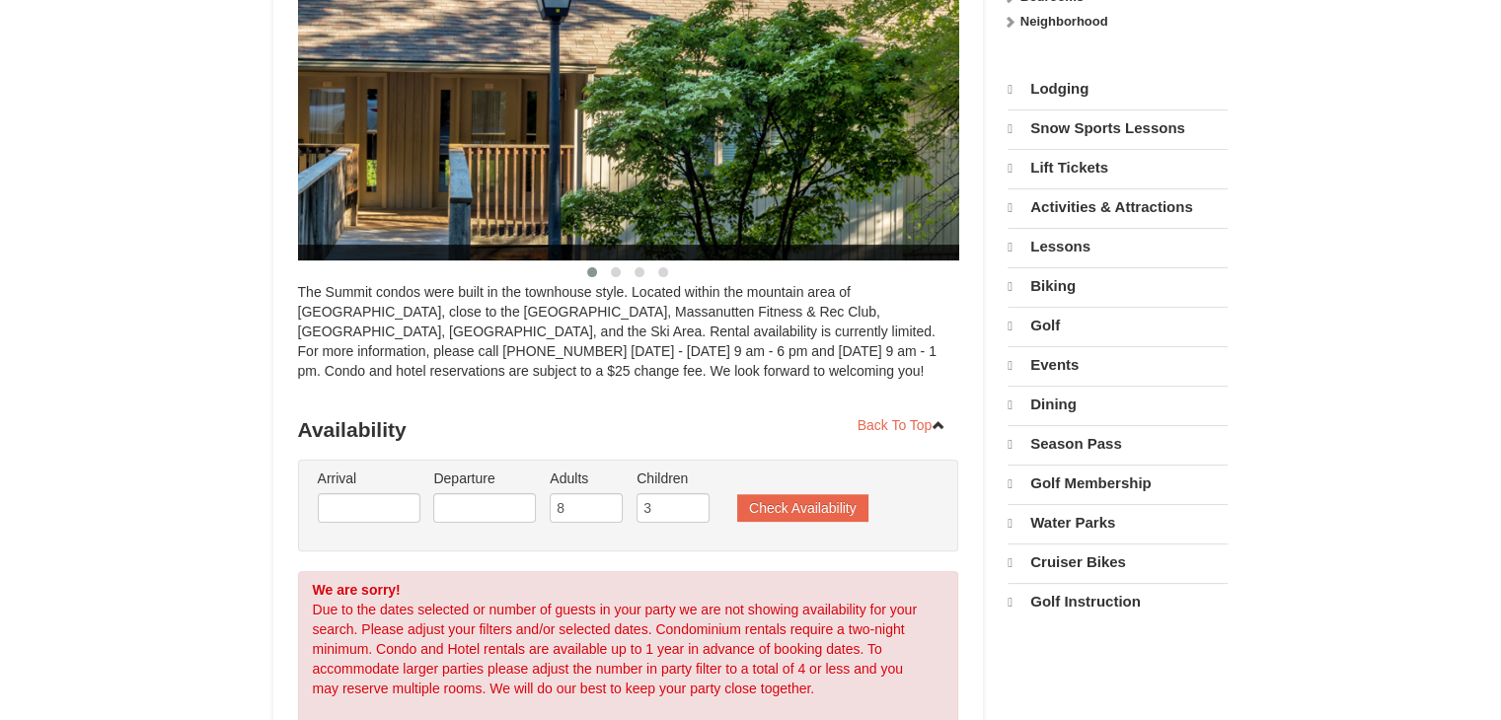
select select "10"
